Goal: Check status: Check status

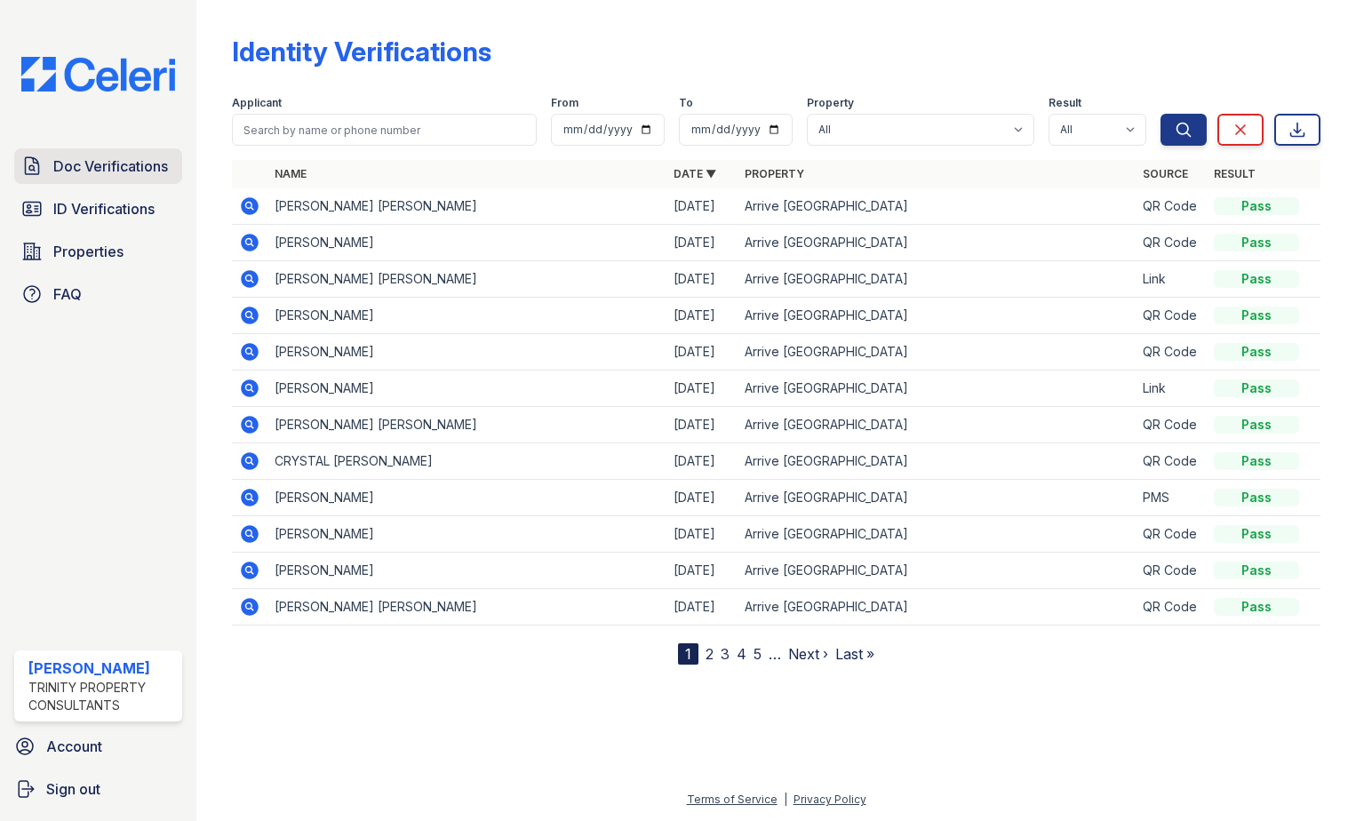
click at [88, 167] on span "Doc Verifications" at bounding box center [110, 165] width 115 height 21
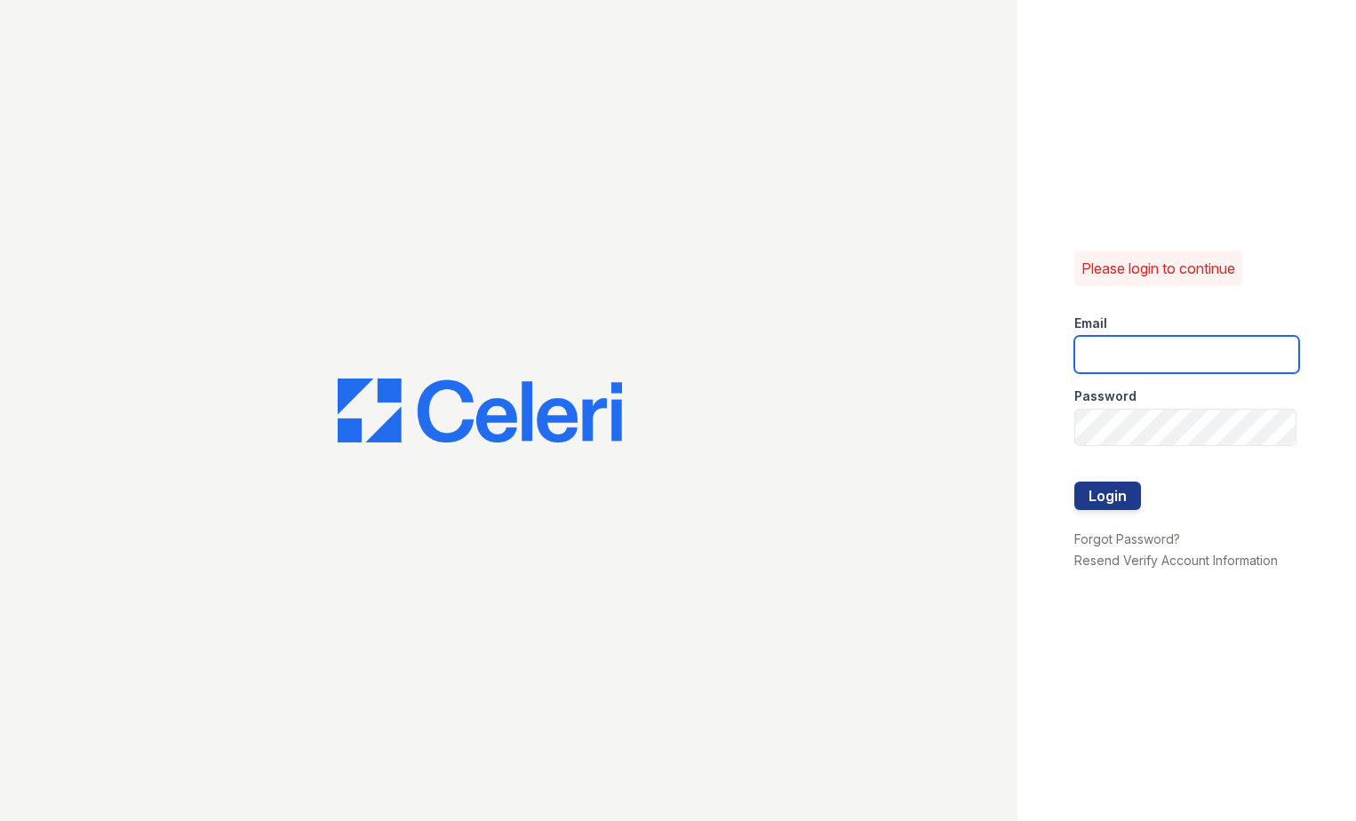
click at [1103, 347] on input "email" at bounding box center [1187, 354] width 226 height 37
type input "eknibb@trinity-pm.com"
click at [1118, 437] on form "Email eknibb@trinity-pm.com Password Login" at bounding box center [1187, 413] width 226 height 227
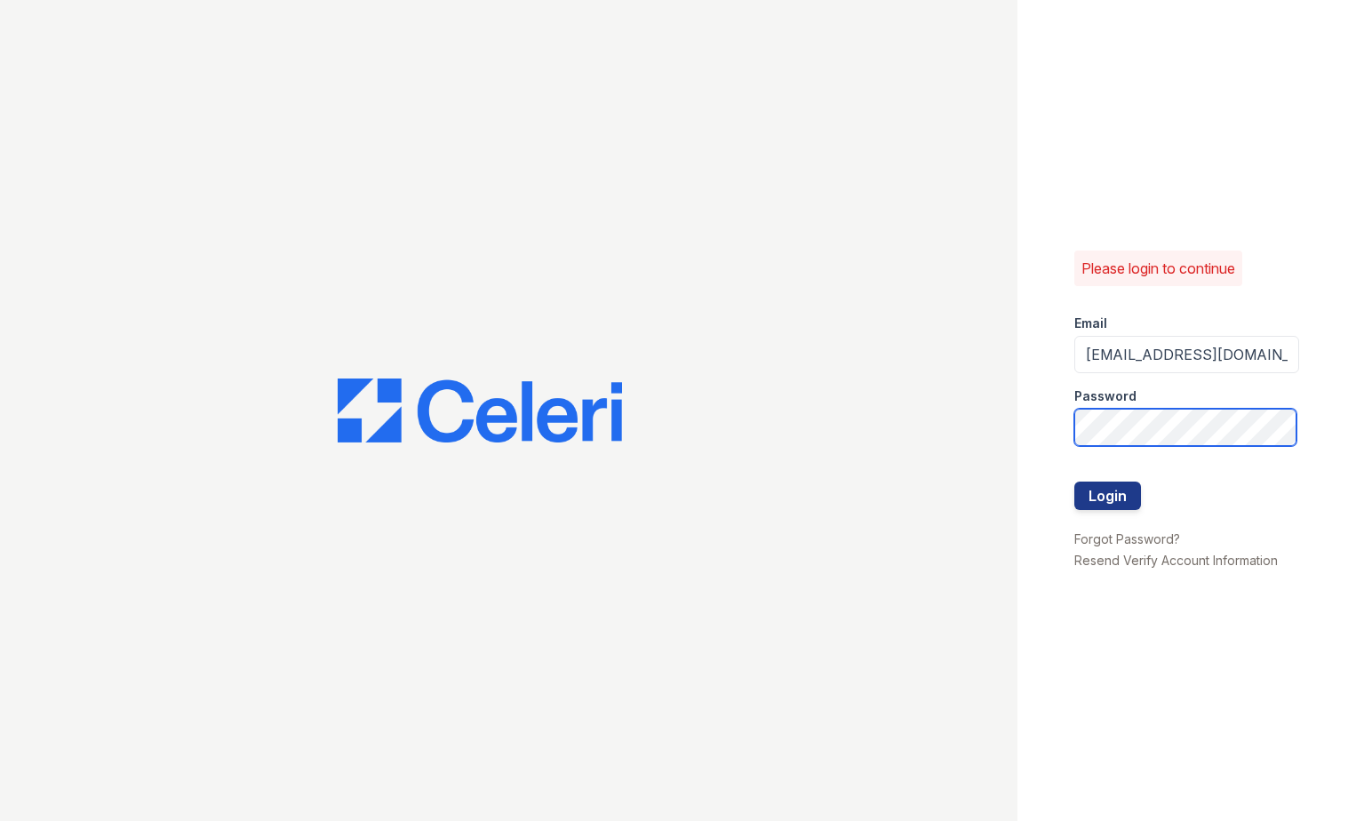
click at [1074, 482] on button "Login" at bounding box center [1107, 496] width 67 height 28
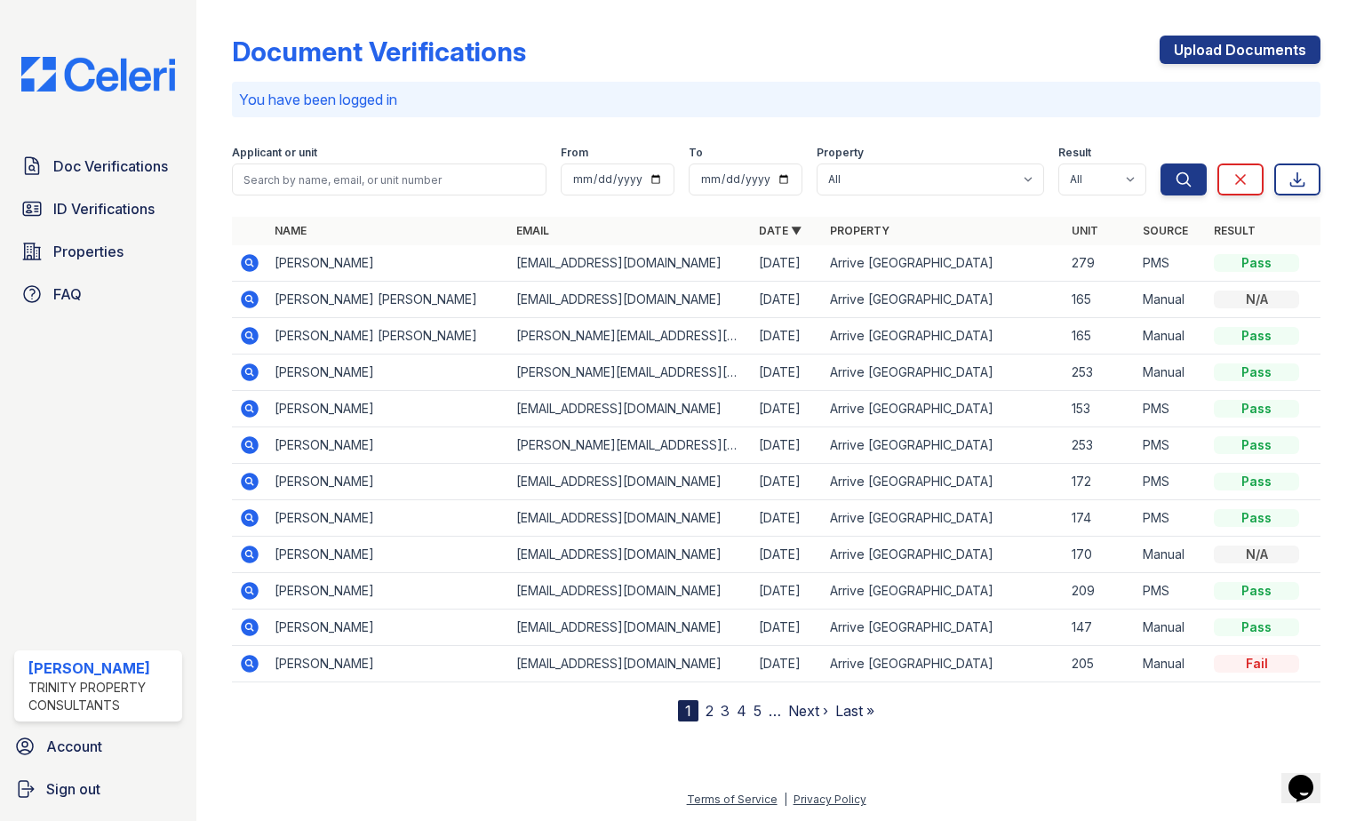
click at [251, 260] on icon at bounding box center [249, 262] width 21 height 21
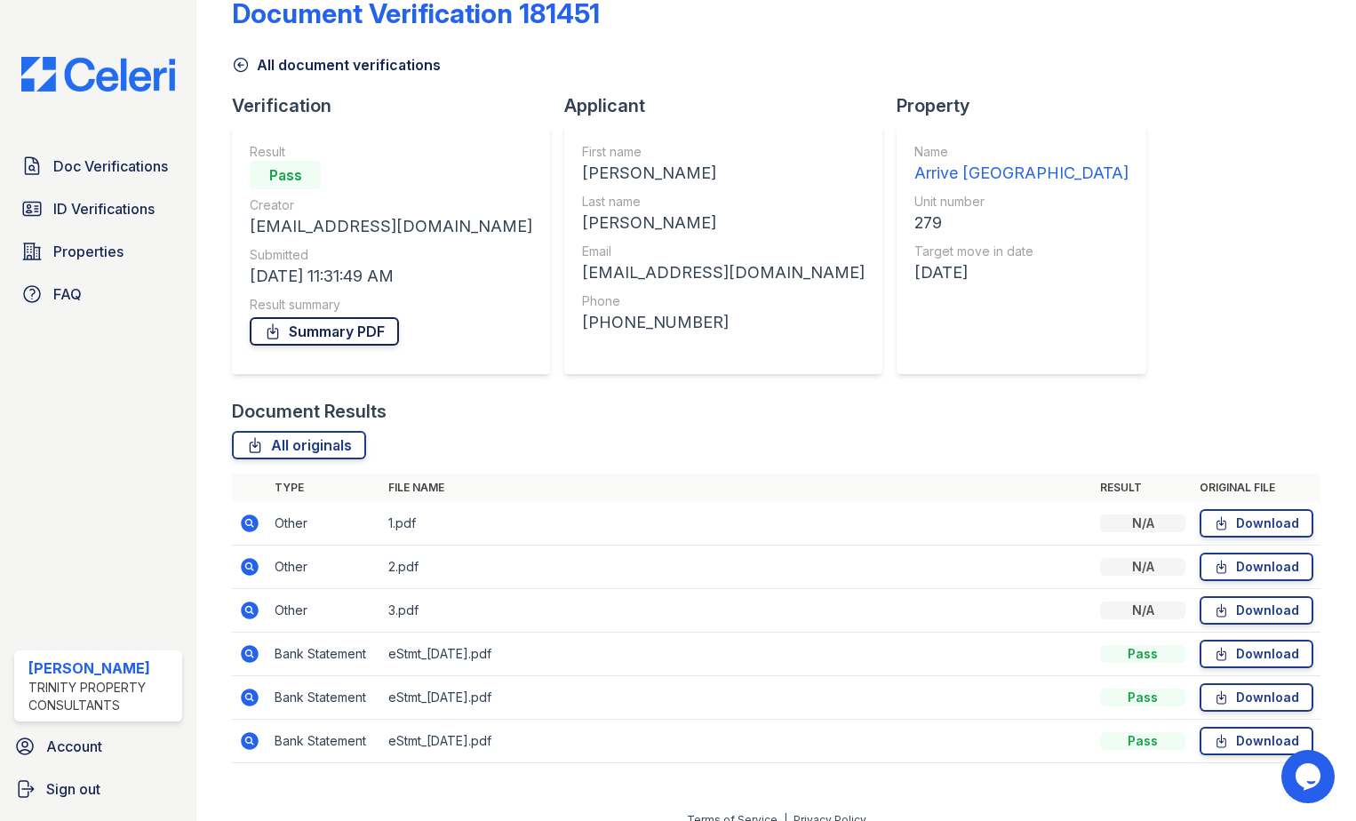
scroll to position [59, 0]
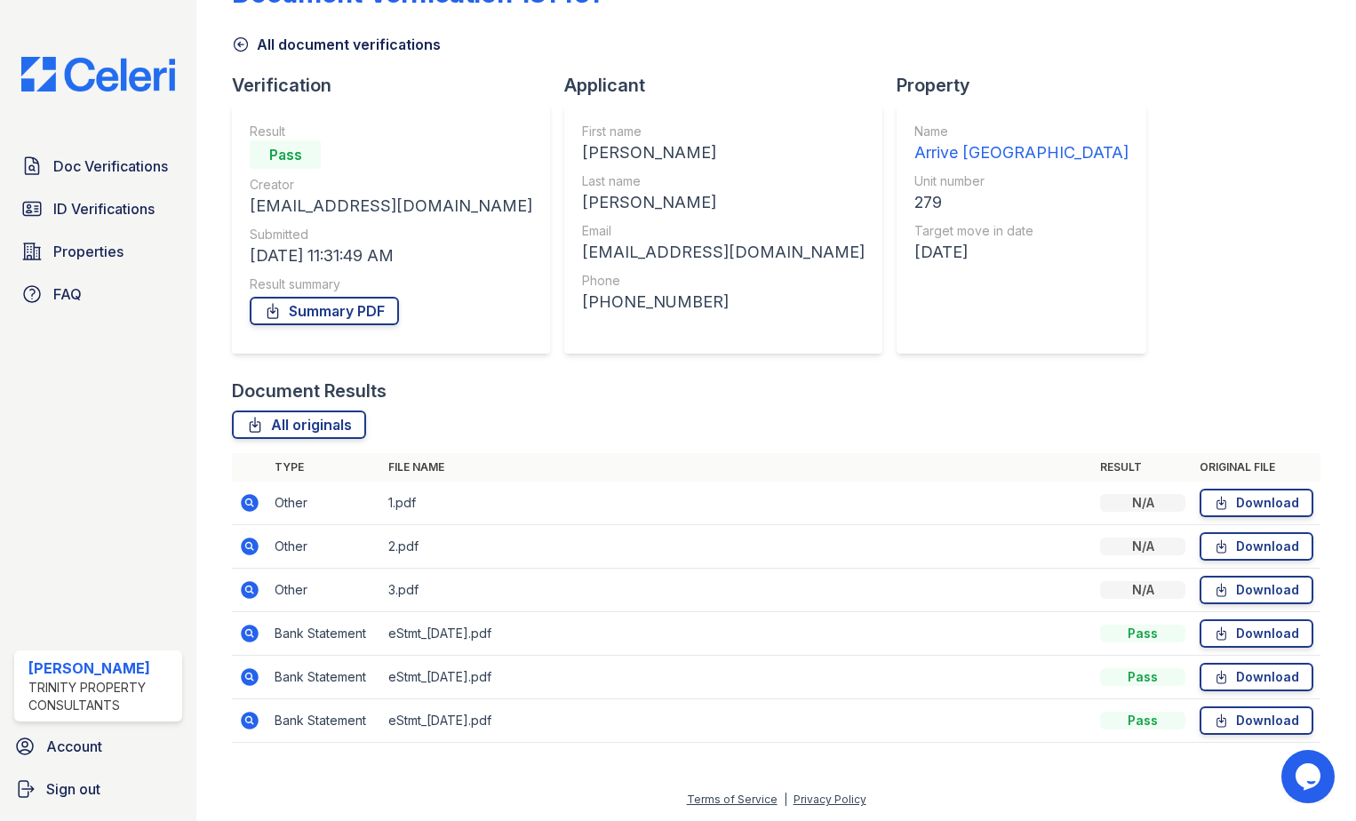
click at [246, 503] on icon at bounding box center [249, 502] width 21 height 21
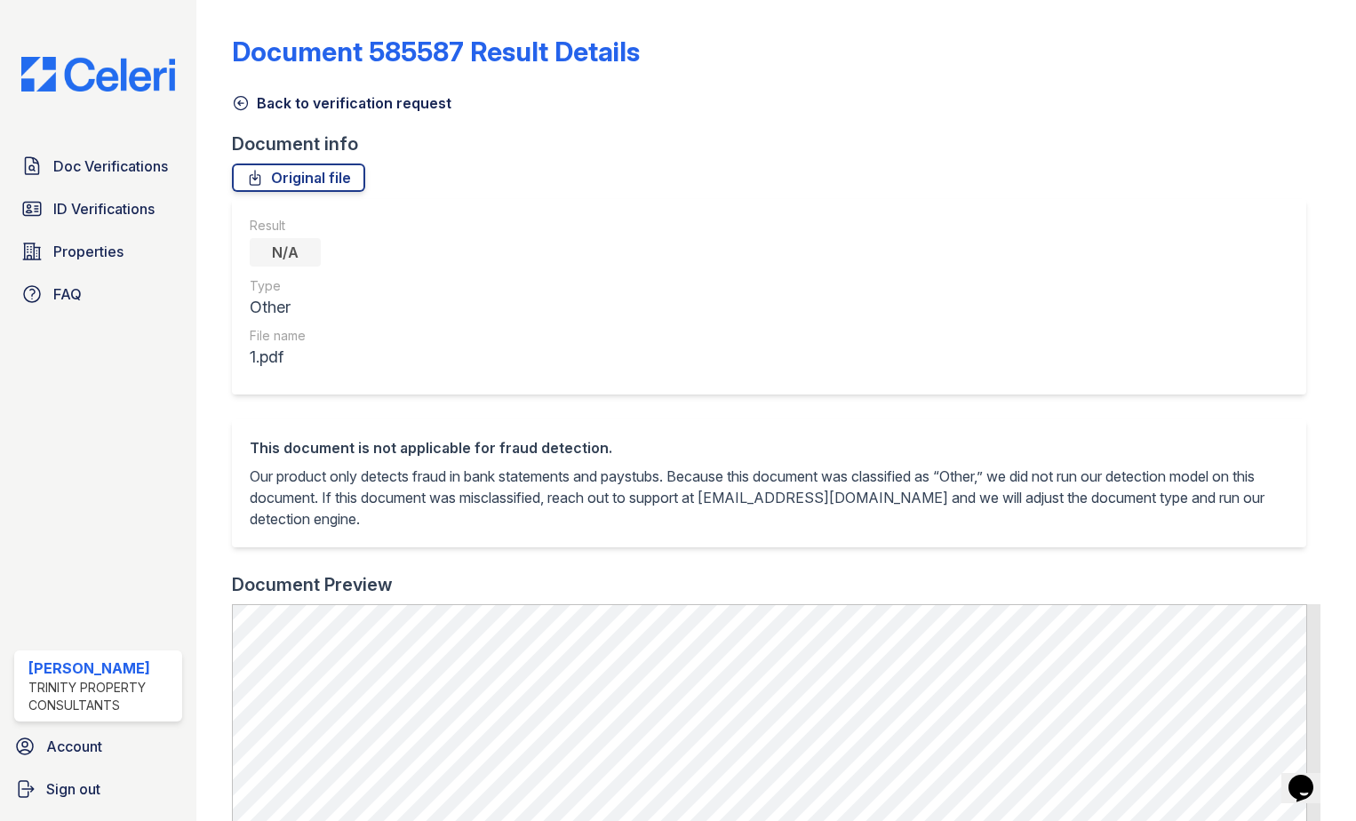
drag, startPoint x: 243, startPoint y: 95, endPoint x: 370, endPoint y: 267, distance: 213.6
click at [243, 95] on icon at bounding box center [241, 103] width 18 height 18
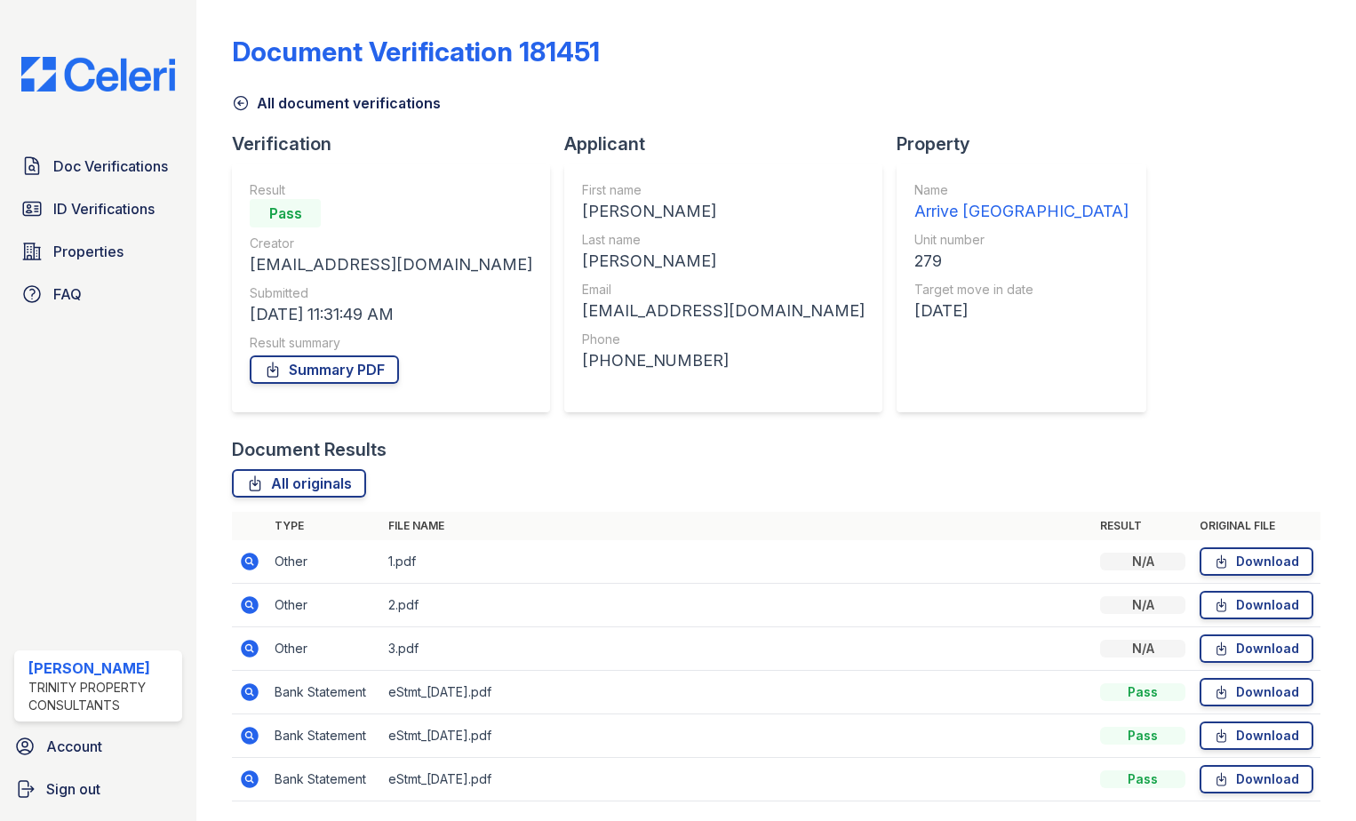
click at [252, 605] on icon at bounding box center [250, 605] width 18 height 18
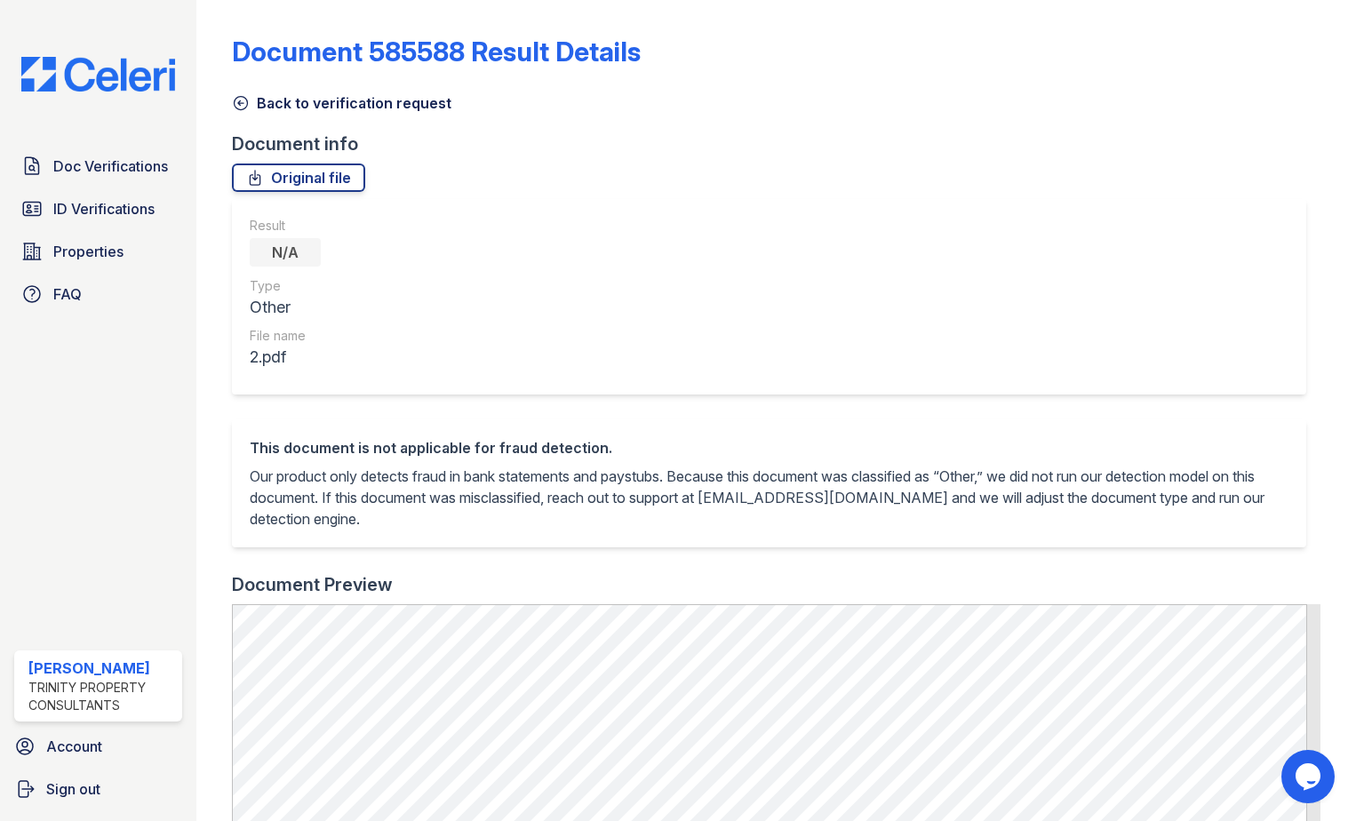
click at [242, 107] on icon at bounding box center [241, 103] width 18 height 18
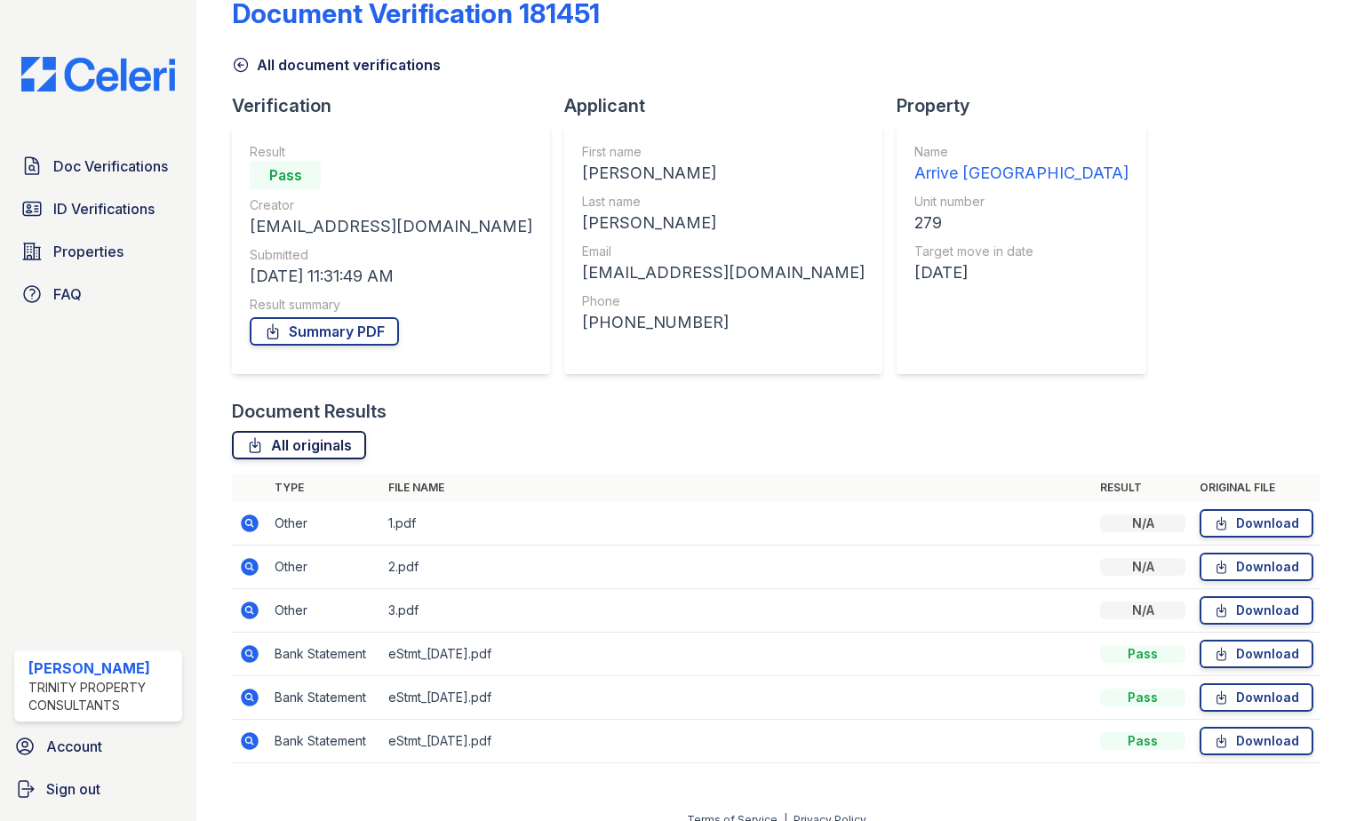
scroll to position [59, 0]
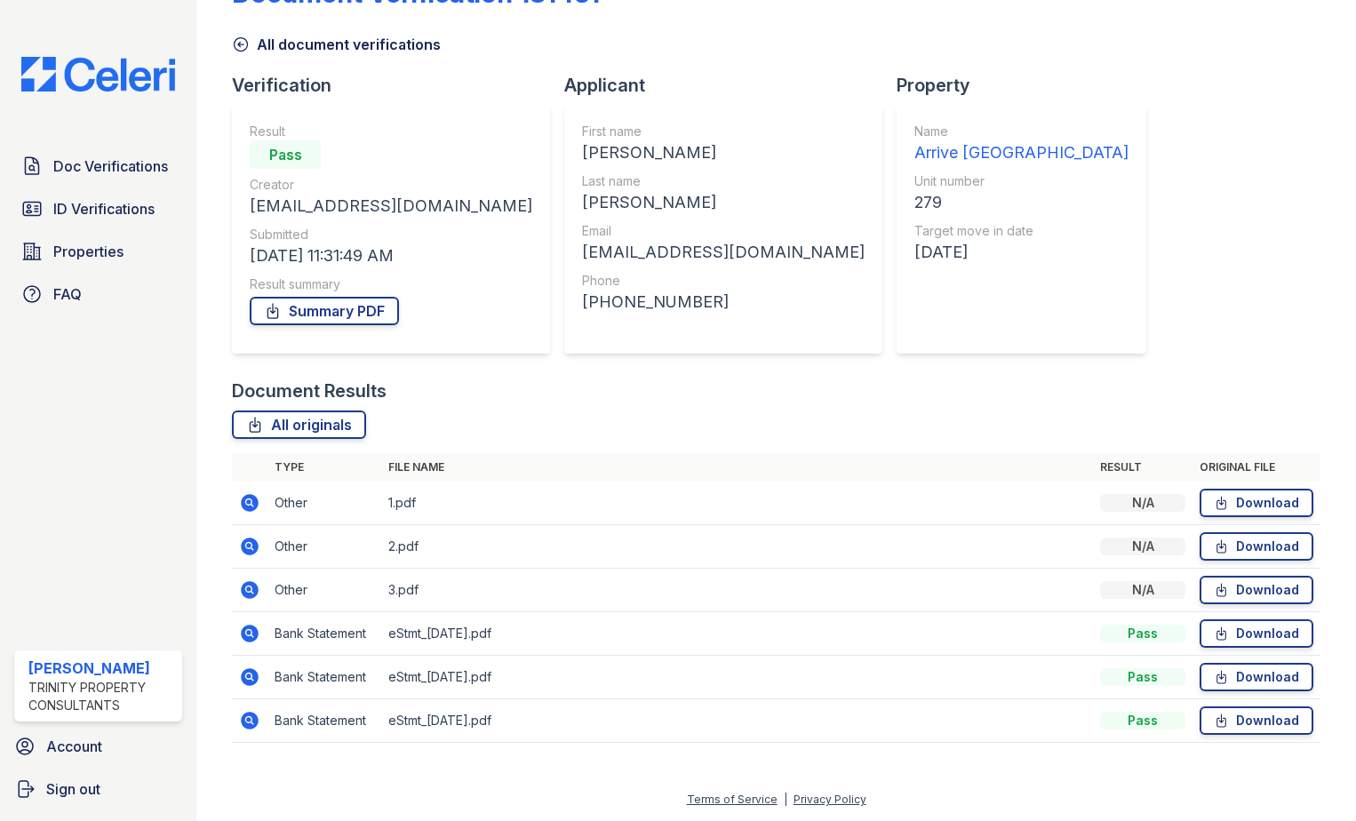
click at [244, 588] on icon at bounding box center [250, 590] width 18 height 18
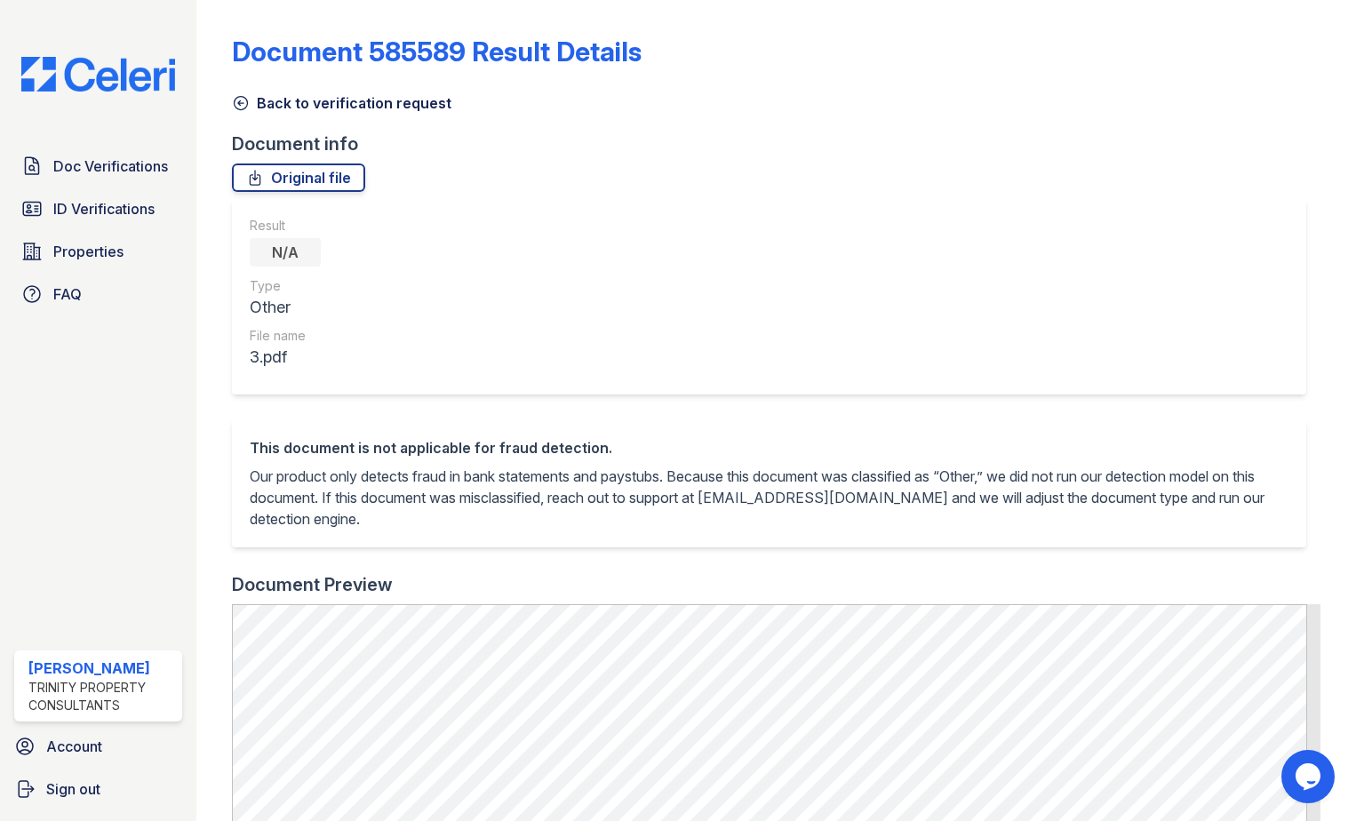
click at [237, 106] on icon at bounding box center [241, 103] width 18 height 18
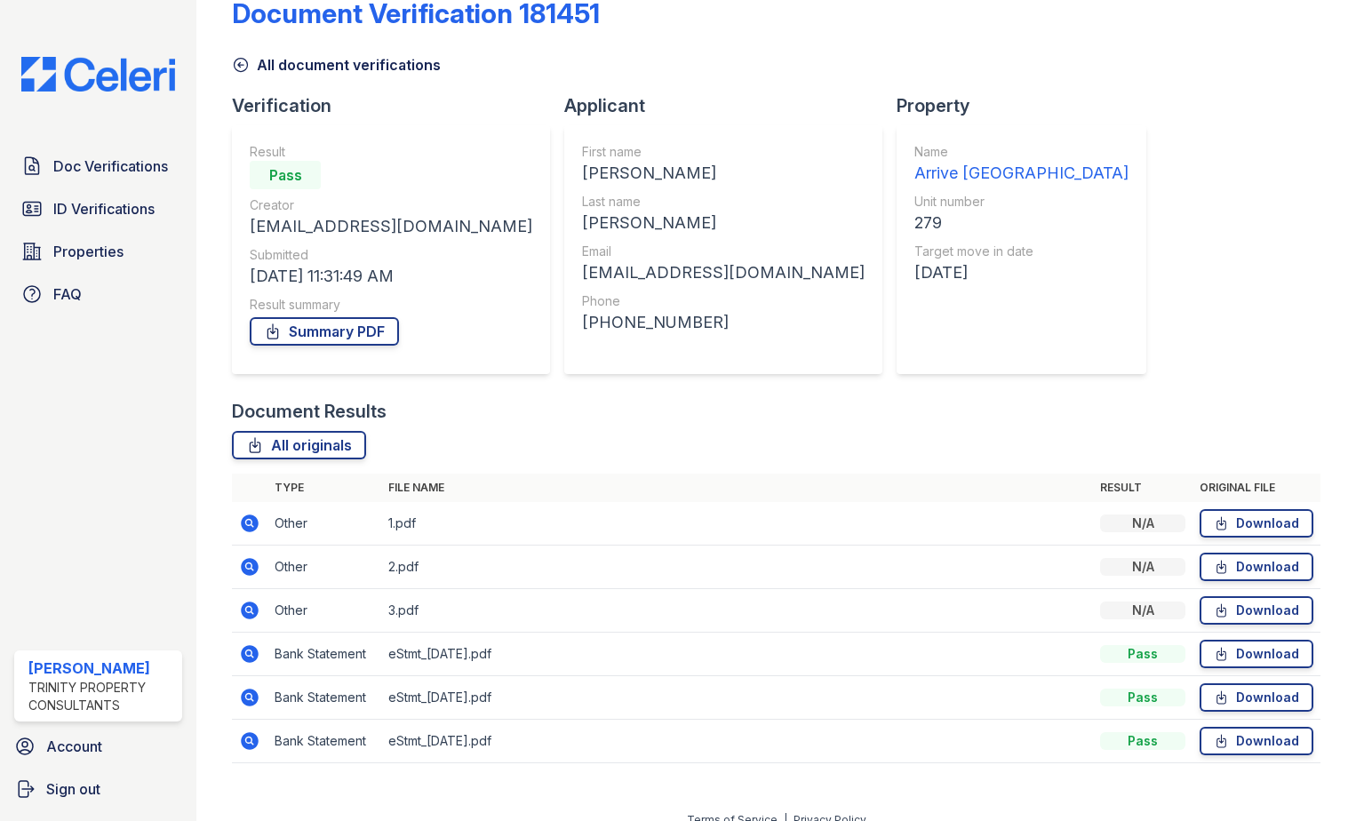
scroll to position [59, 0]
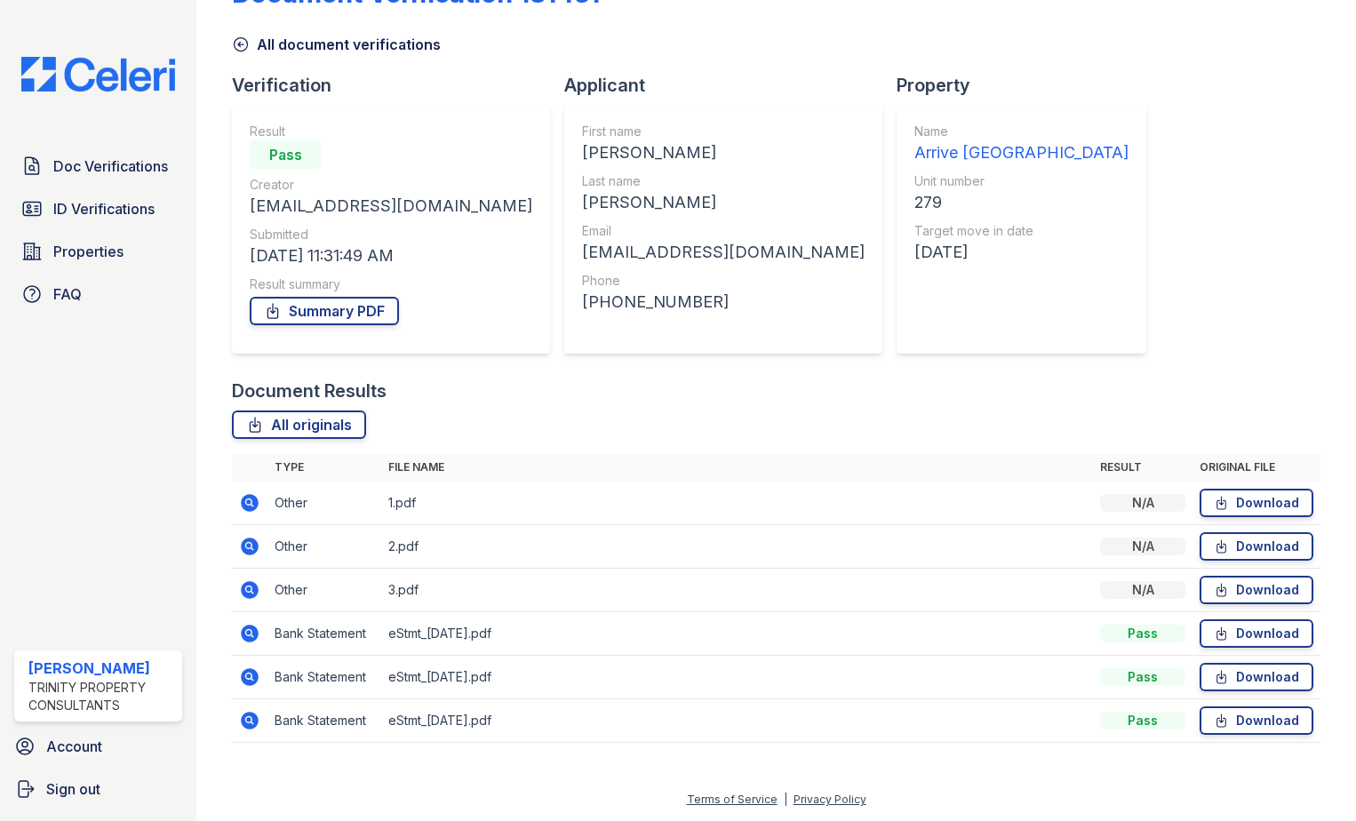
click at [256, 632] on icon at bounding box center [250, 634] width 18 height 18
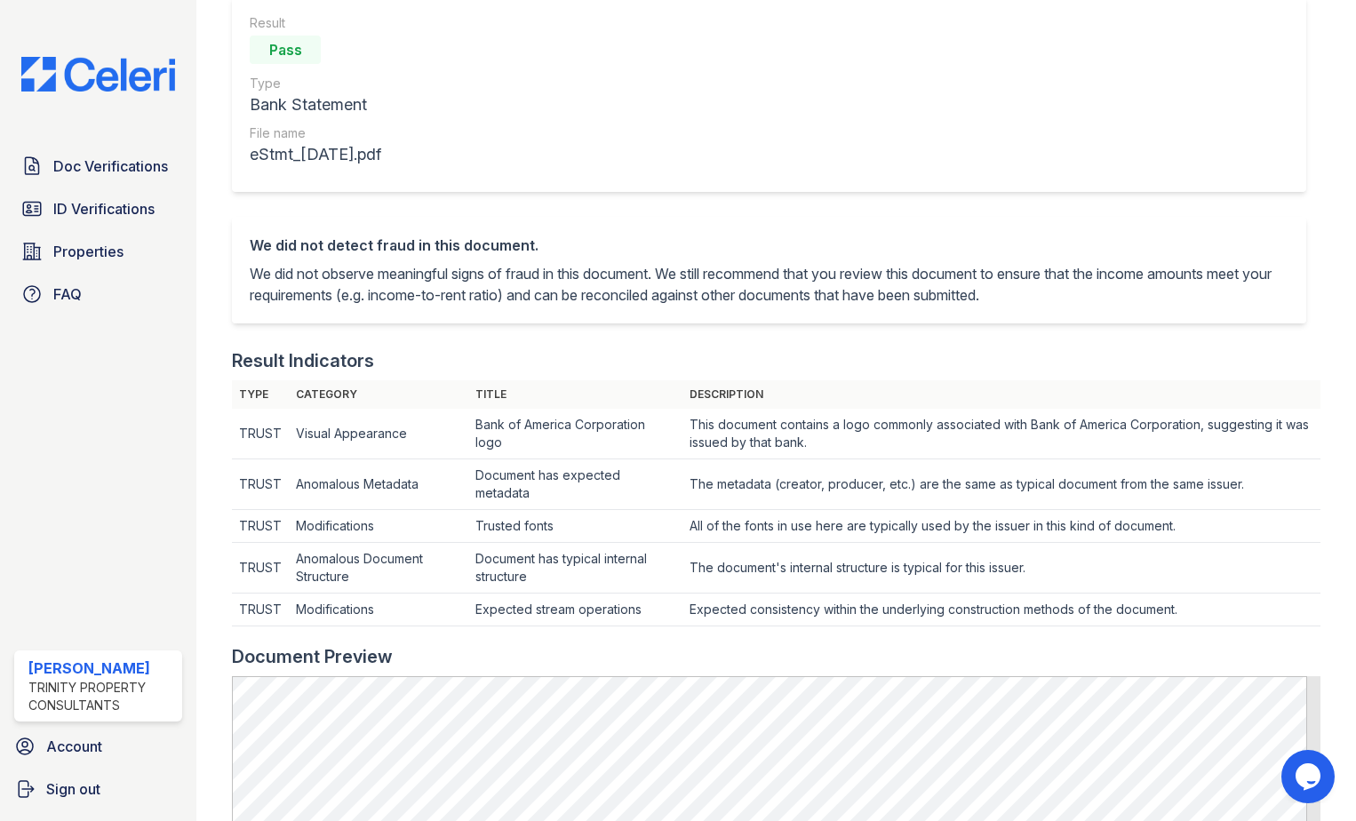
scroll to position [444, 0]
